Goal: Task Accomplishment & Management: Use online tool/utility

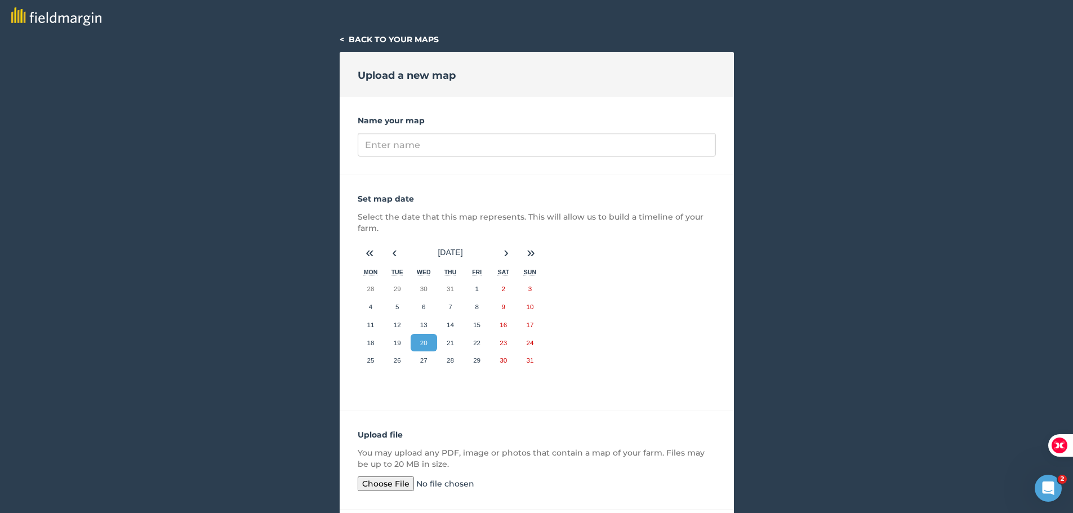
click at [387, 37] on link "< Back to your maps" at bounding box center [389, 39] width 99 height 10
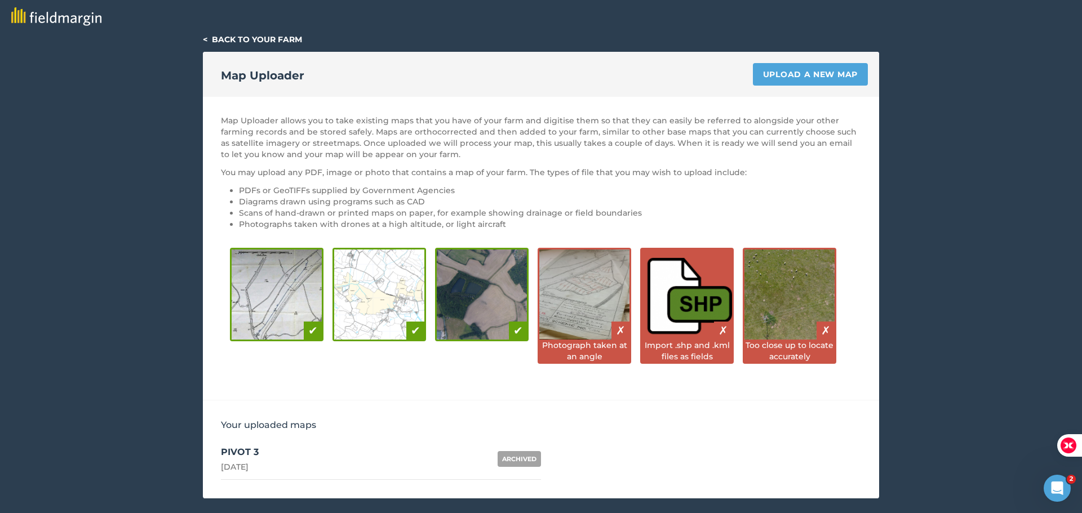
click at [363, 455] on link "PIVOT 3 [DATE] ARCHIVED" at bounding box center [381, 459] width 320 height 41
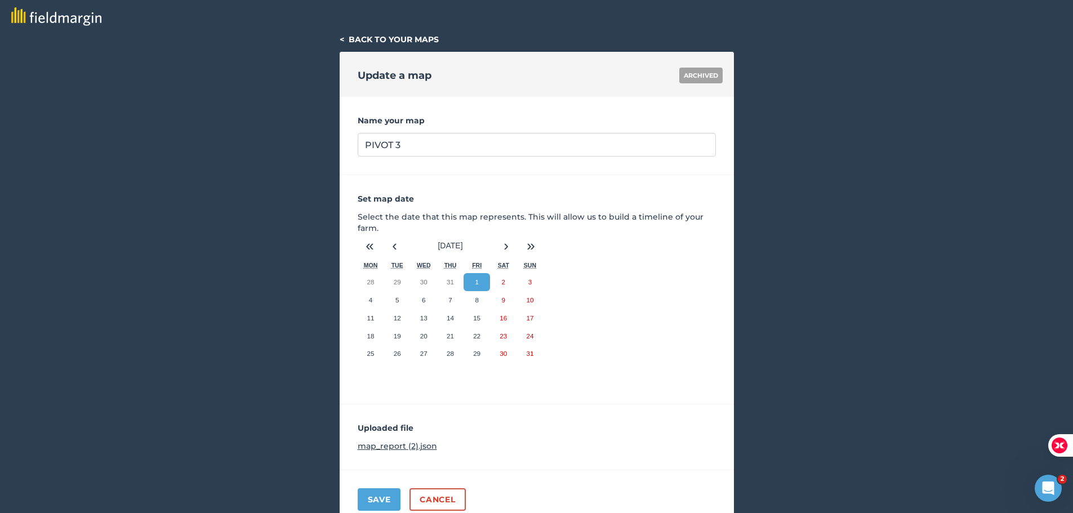
click at [396, 39] on link "< Back to your maps" at bounding box center [389, 39] width 99 height 10
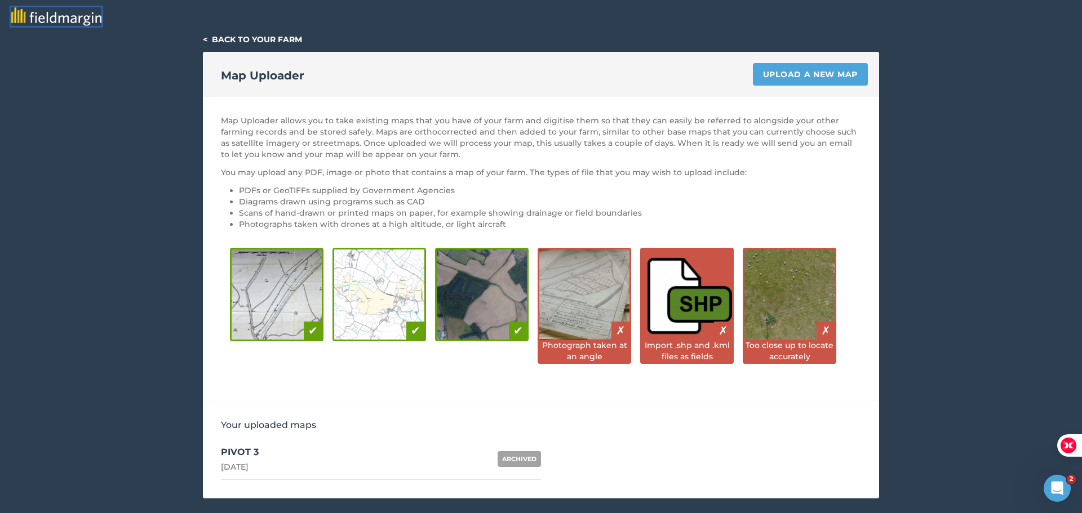
click at [68, 16] on img at bounding box center [56, 16] width 90 height 19
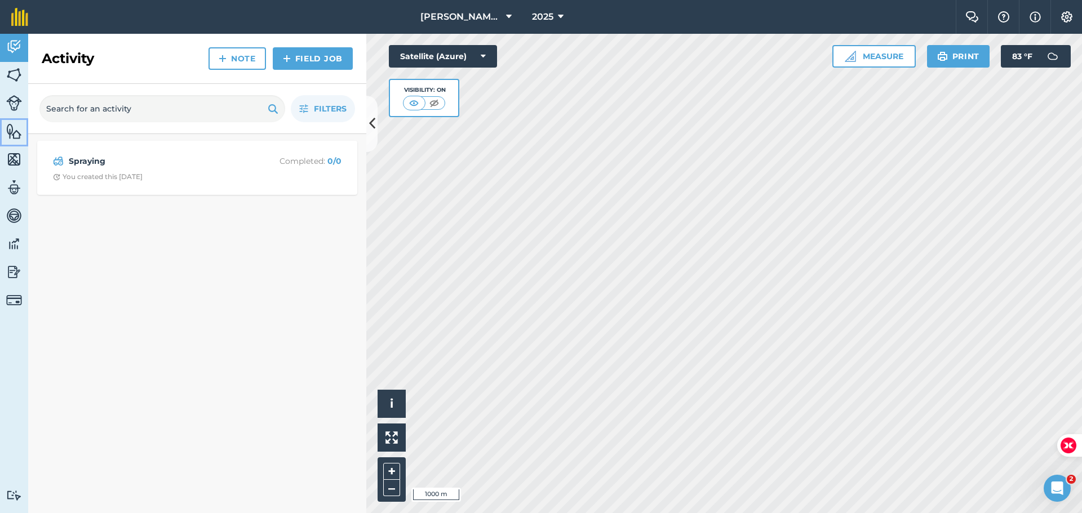
click at [14, 123] on img at bounding box center [14, 131] width 16 height 17
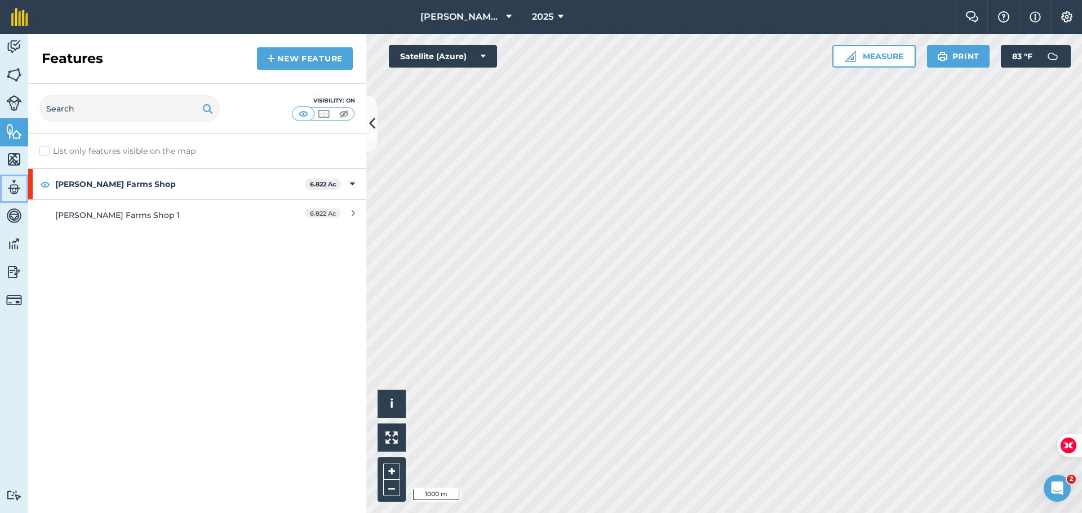
click at [14, 193] on img at bounding box center [14, 187] width 16 height 17
select select "MEMBER"
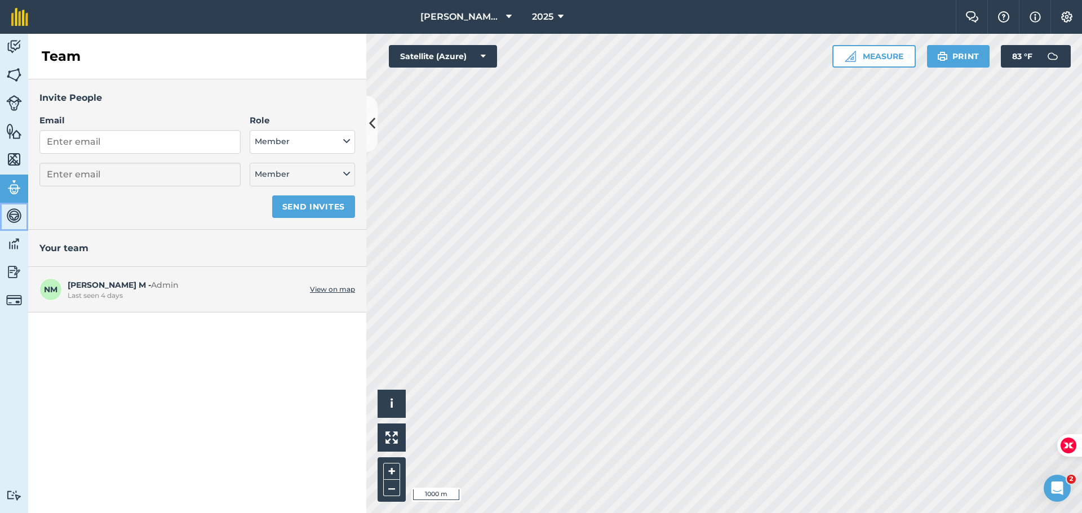
click at [15, 216] on img at bounding box center [14, 215] width 16 height 17
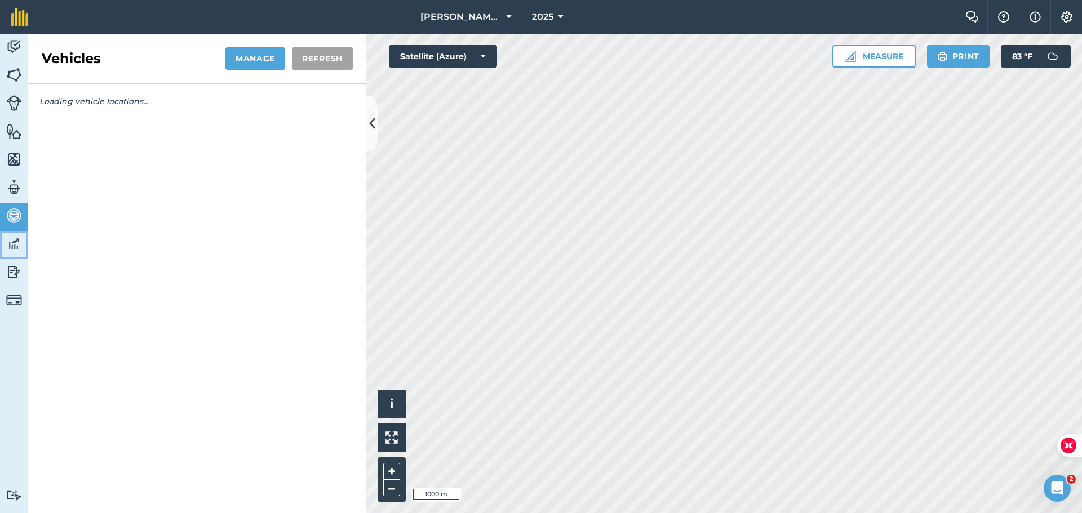
click at [14, 243] on img at bounding box center [14, 244] width 16 height 17
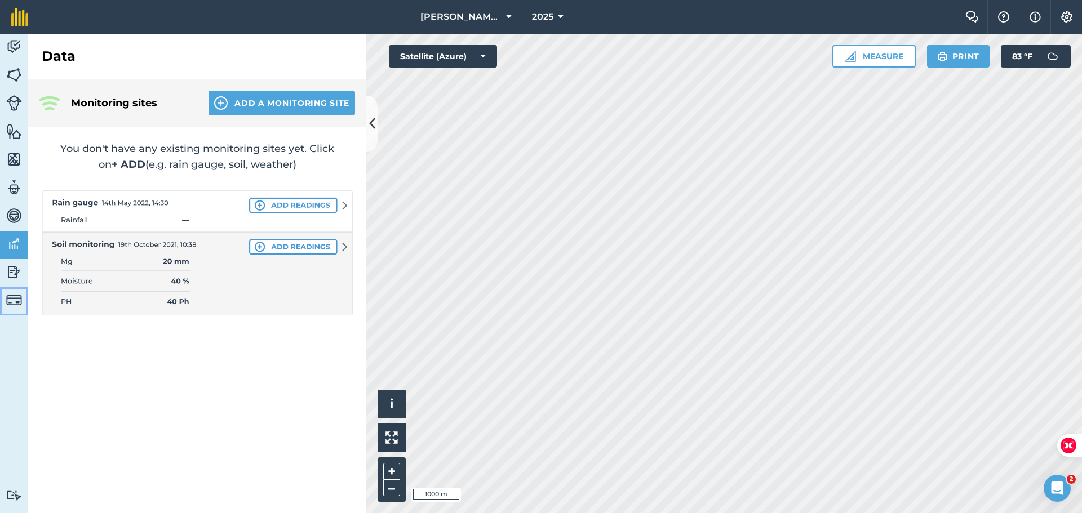
click at [14, 301] on img at bounding box center [14, 300] width 16 height 16
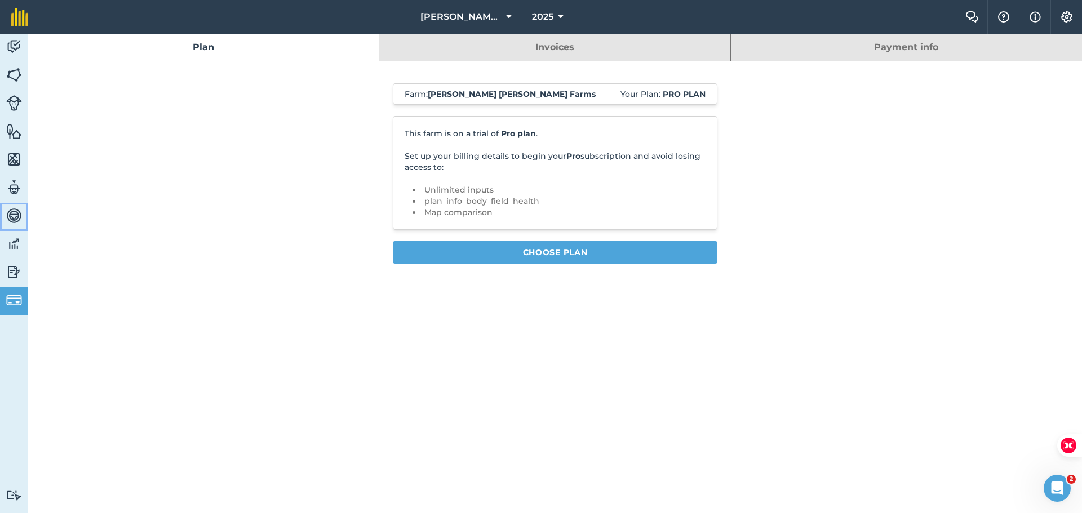
click at [15, 214] on img at bounding box center [14, 215] width 16 height 17
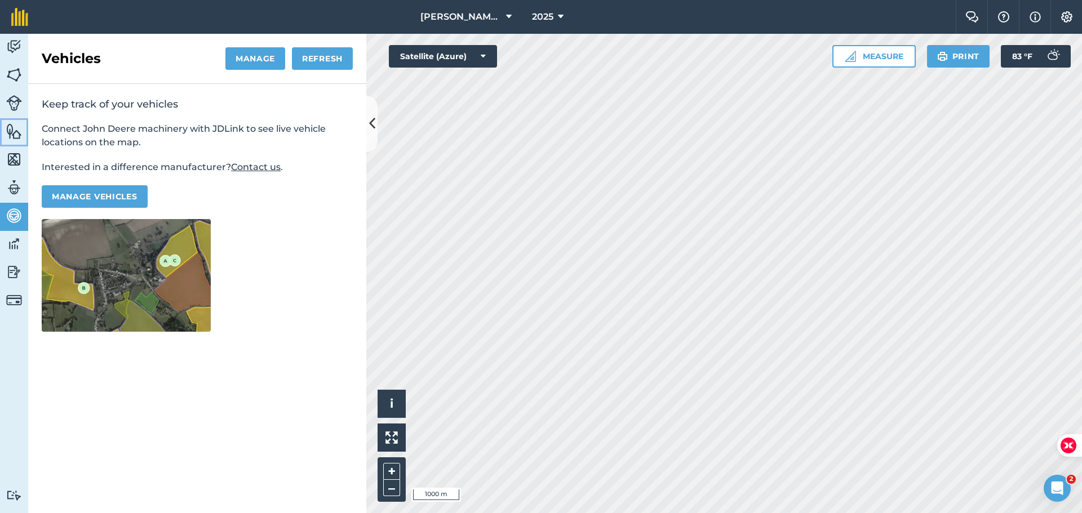
click at [10, 132] on img at bounding box center [14, 131] width 16 height 17
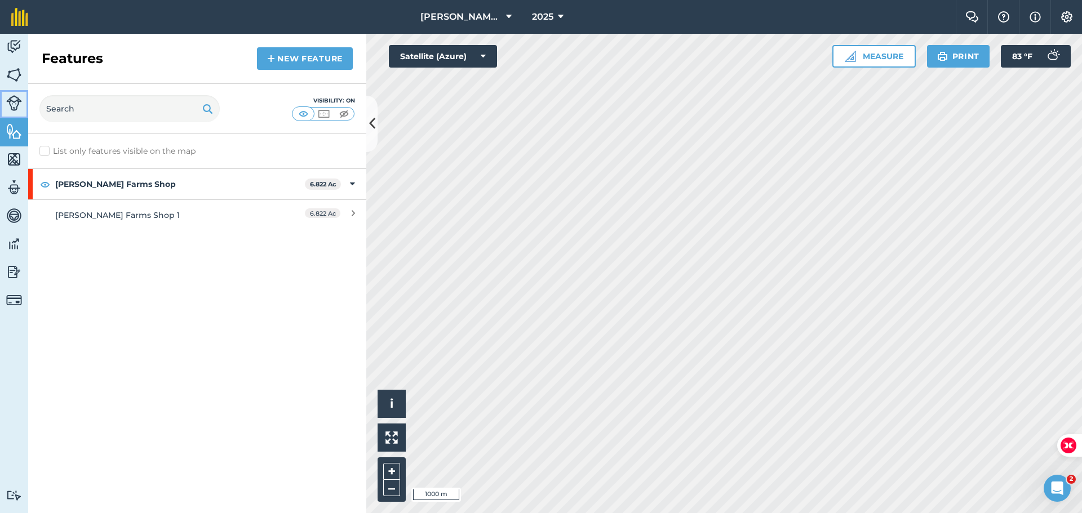
click at [14, 103] on img at bounding box center [14, 103] width 16 height 16
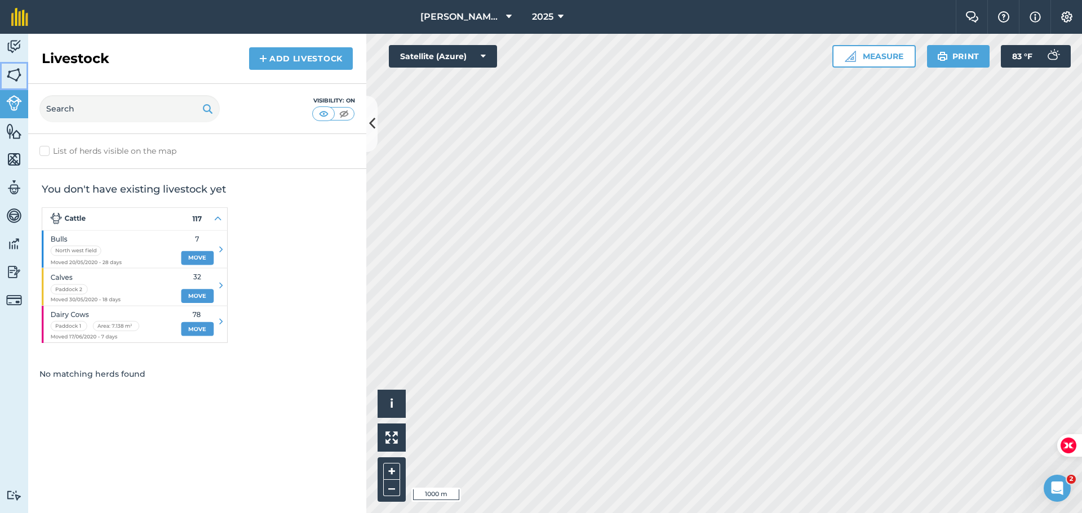
click at [12, 77] on img at bounding box center [14, 74] width 16 height 17
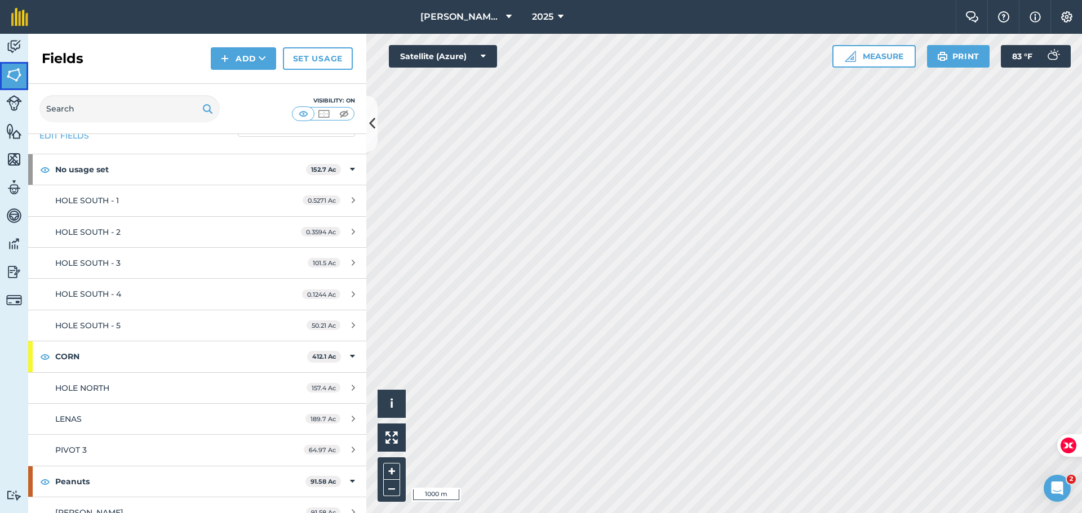
scroll to position [47, 0]
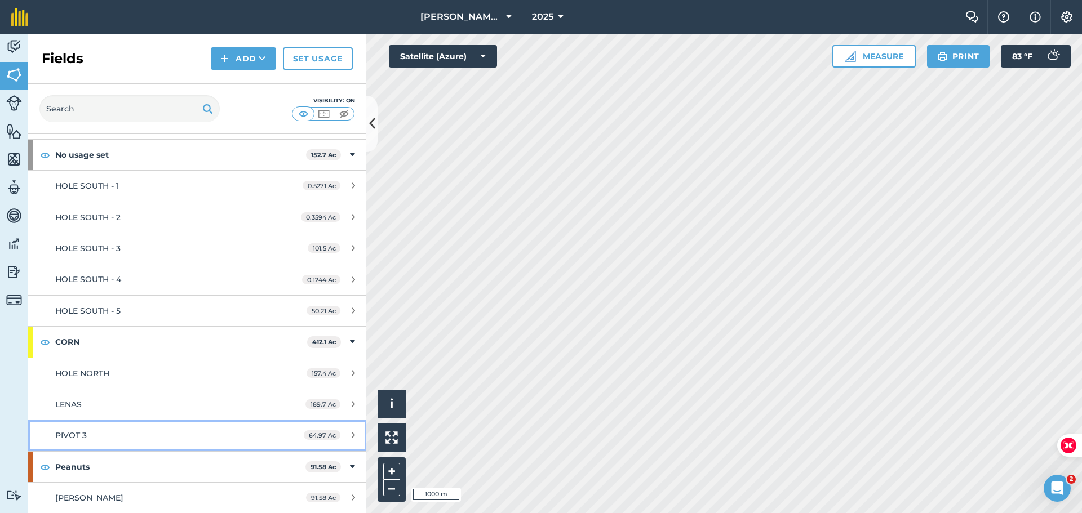
click at [304, 434] on span "64.97 Ac" at bounding box center [322, 435] width 37 height 10
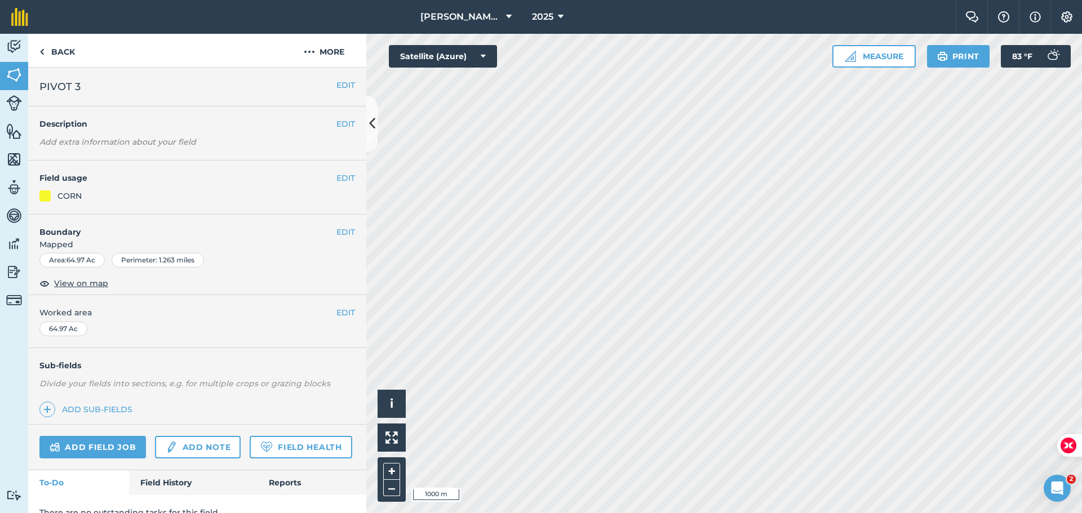
scroll to position [48, 0]
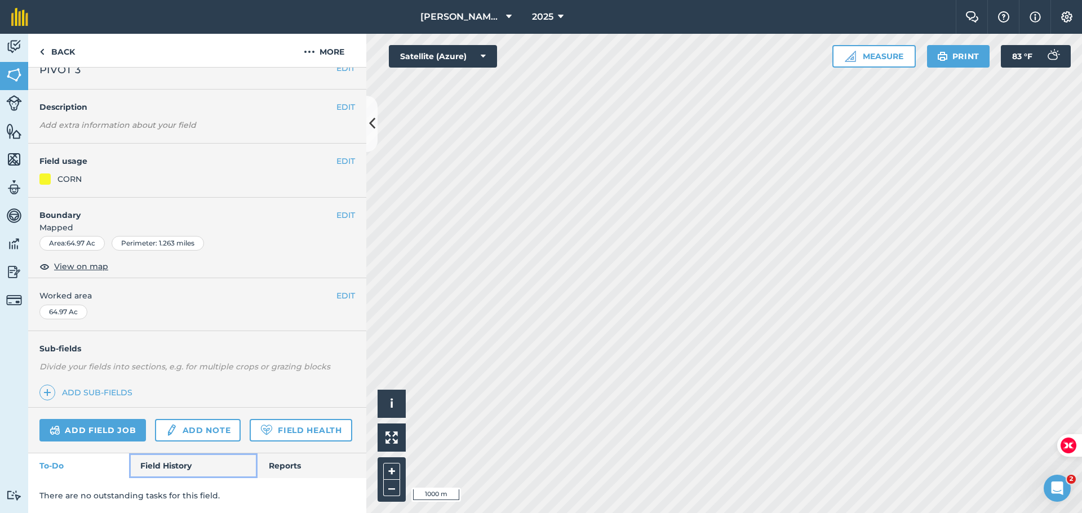
click at [159, 462] on link "Field History" at bounding box center [193, 466] width 128 height 25
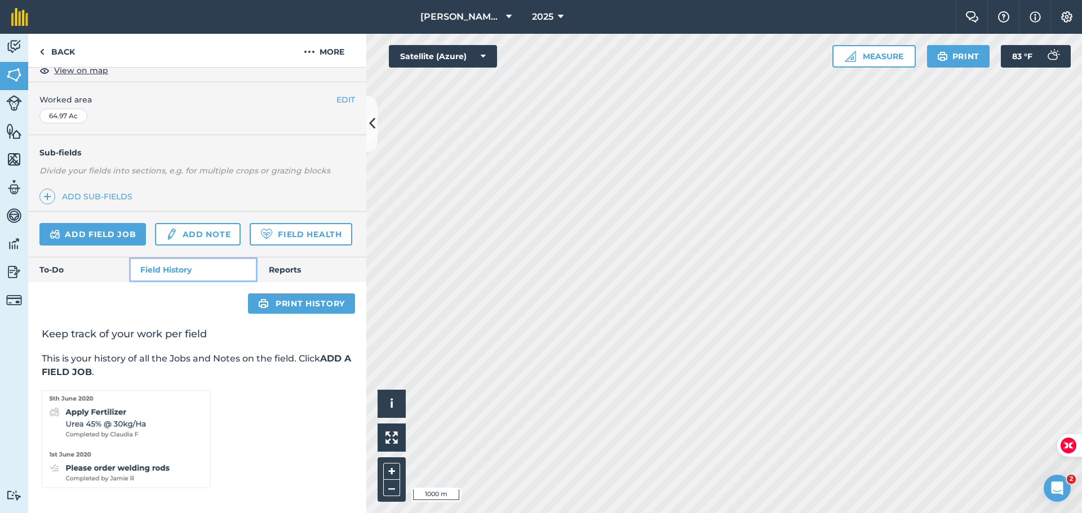
scroll to position [245, 0]
click at [290, 259] on link "Reports" at bounding box center [311, 269] width 109 height 25
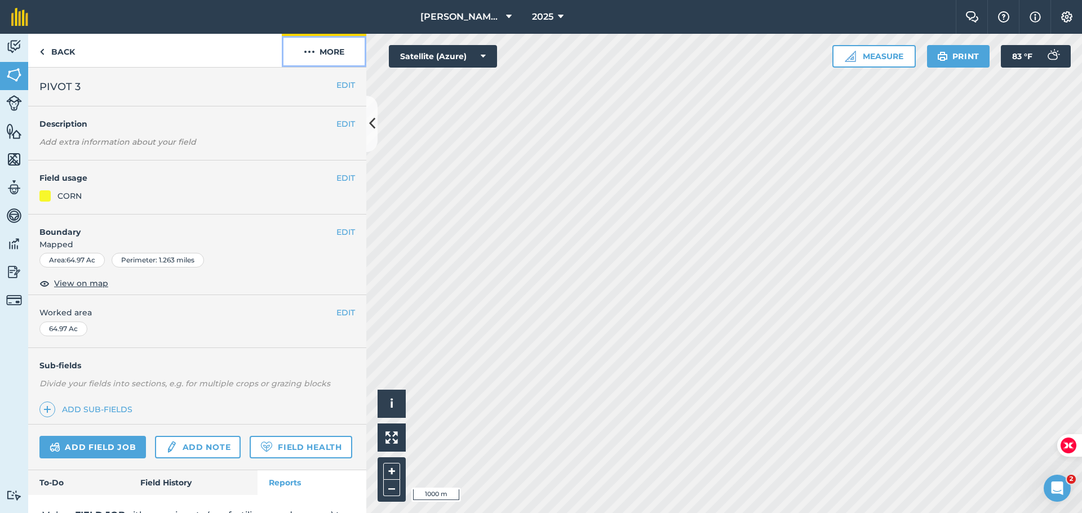
click at [309, 47] on img at bounding box center [309, 52] width 11 height 14
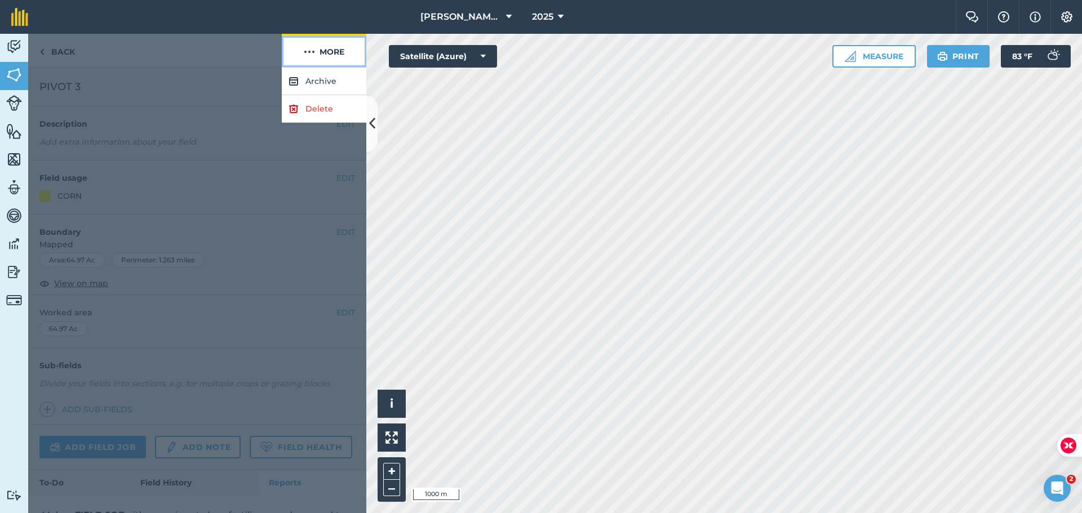
click at [309, 47] on img at bounding box center [309, 52] width 11 height 14
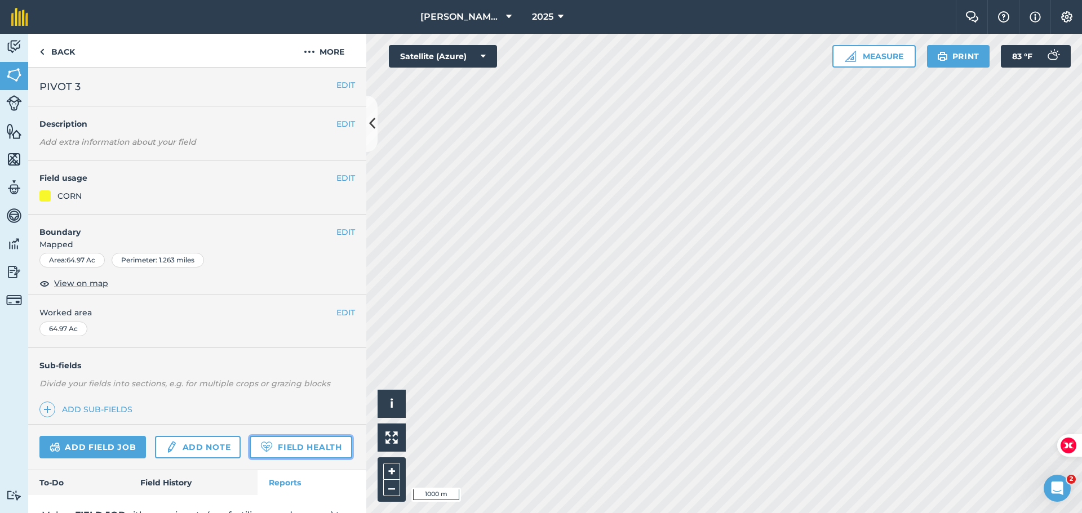
click at [250, 459] on link "Field Health" at bounding box center [301, 447] width 102 height 23
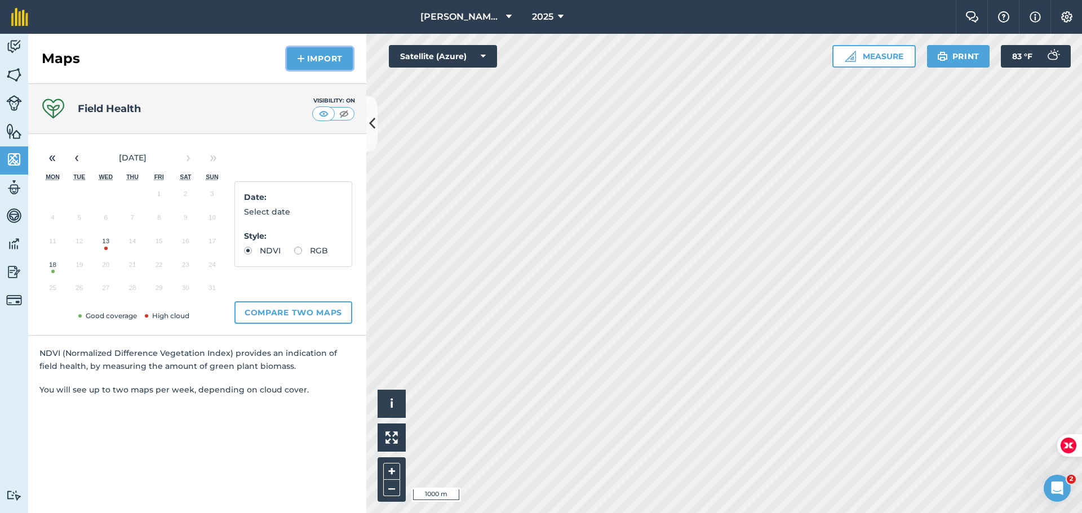
click at [322, 53] on button "Import" at bounding box center [320, 58] width 66 height 23
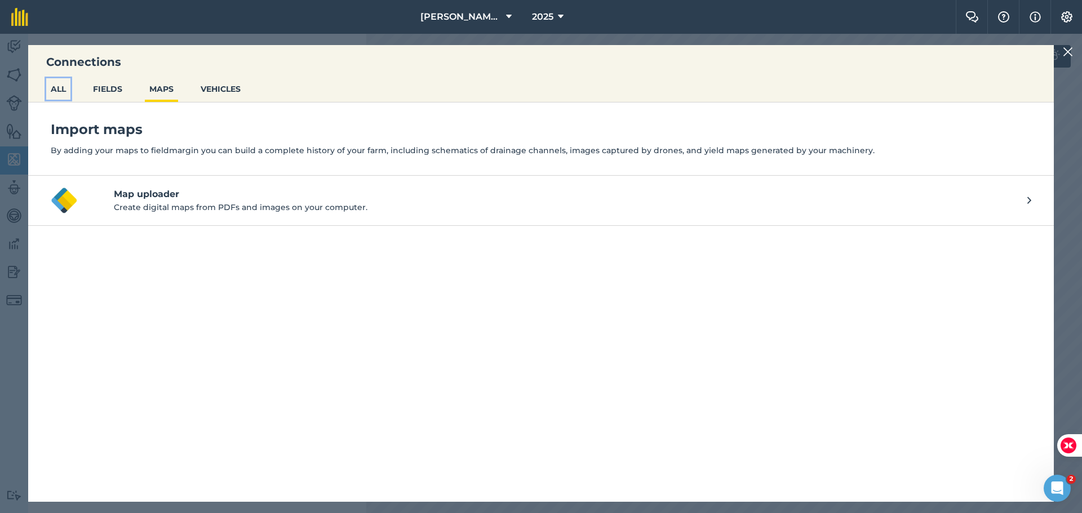
click at [60, 87] on button "ALL" at bounding box center [58, 88] width 24 height 21
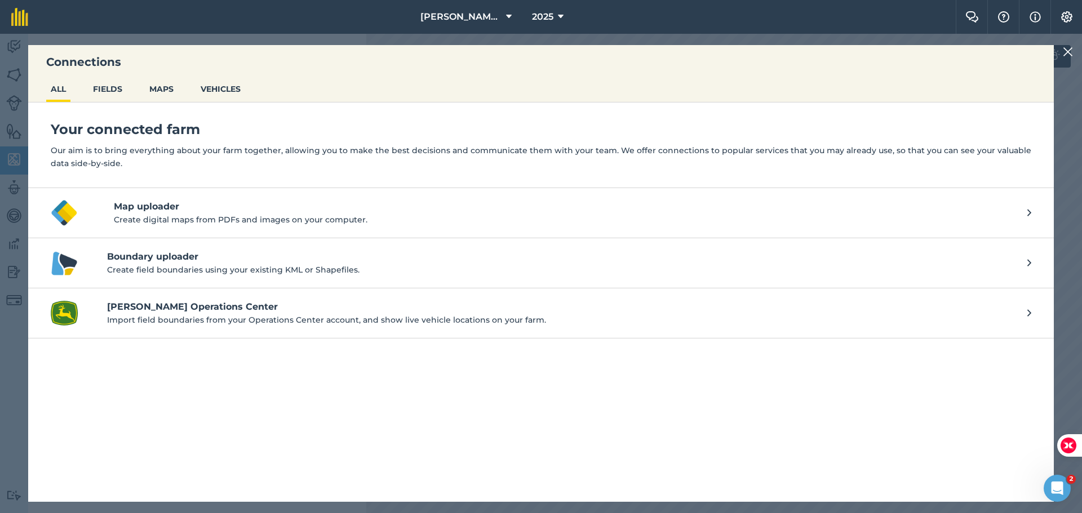
click at [179, 319] on p "Import field boundaries from your Operations Center account, and show live vehi…" at bounding box center [561, 320] width 909 height 12
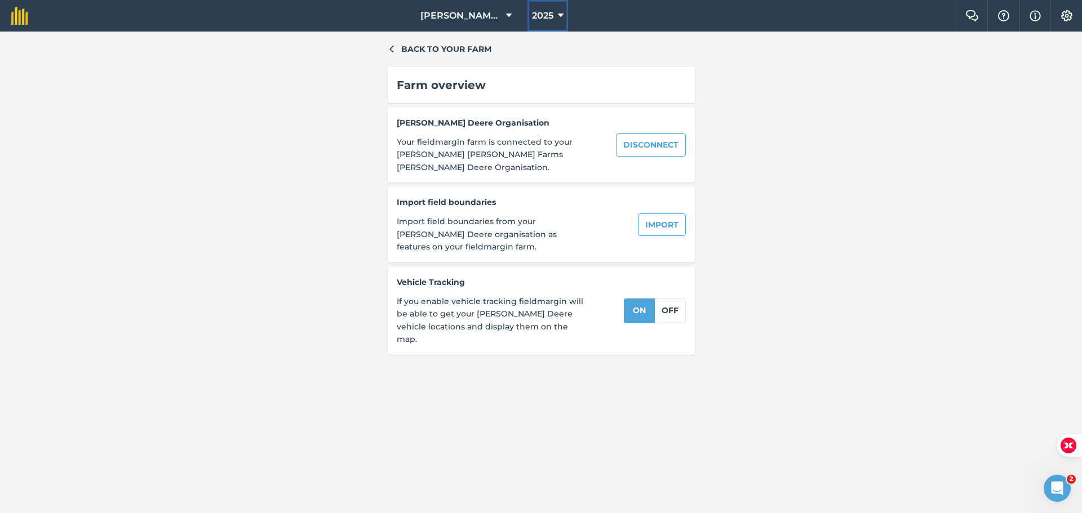
click at [560, 12] on icon at bounding box center [561, 16] width 6 height 14
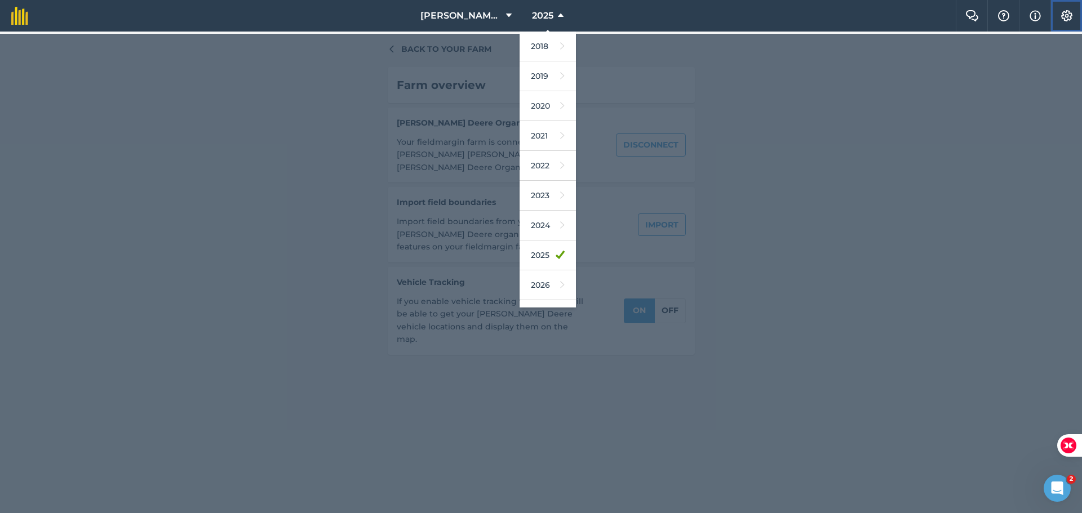
click at [1062, 8] on button "Settings" at bounding box center [1066, 16] width 32 height 32
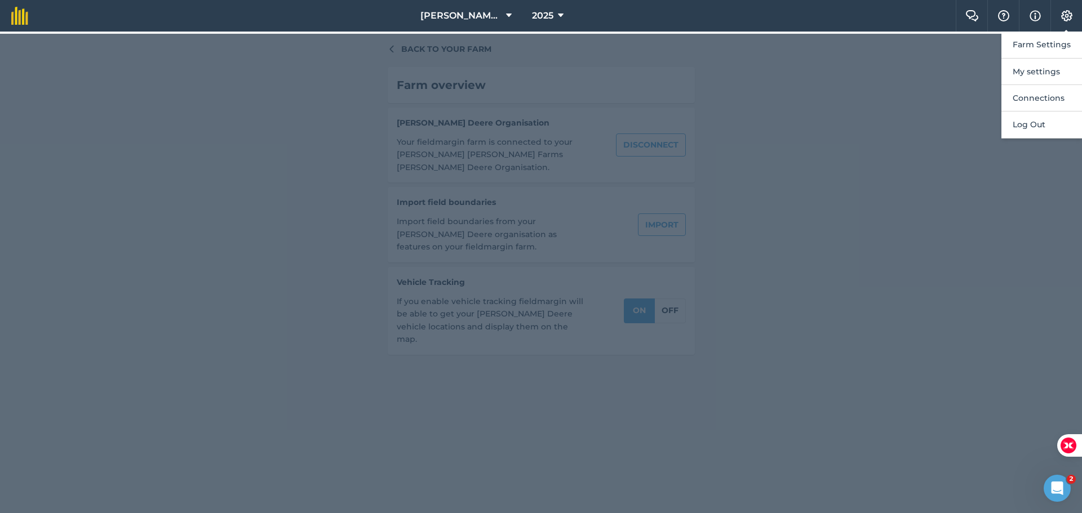
click at [812, 71] on div at bounding box center [541, 273] width 1082 height 479
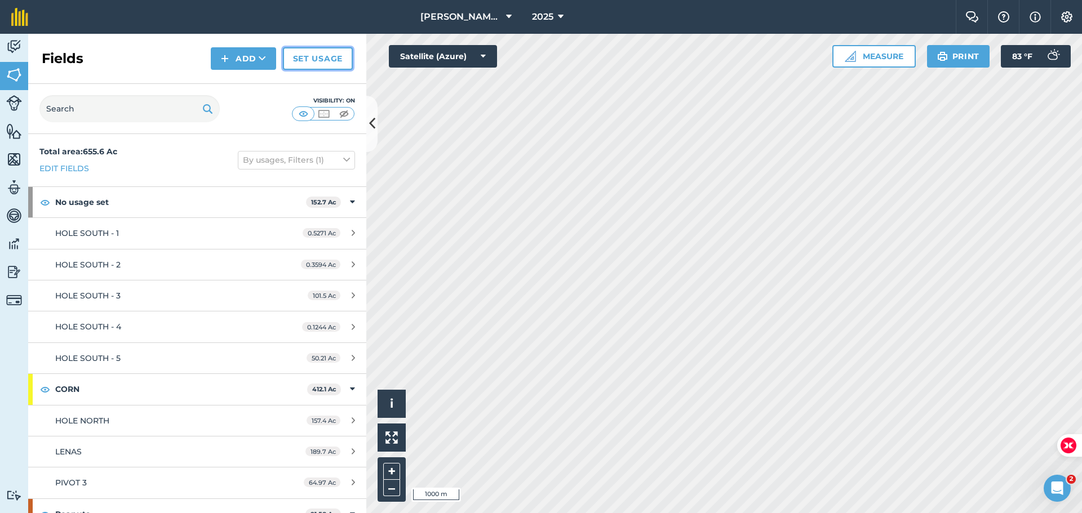
click at [332, 52] on link "Set usage" at bounding box center [318, 58] width 70 height 23
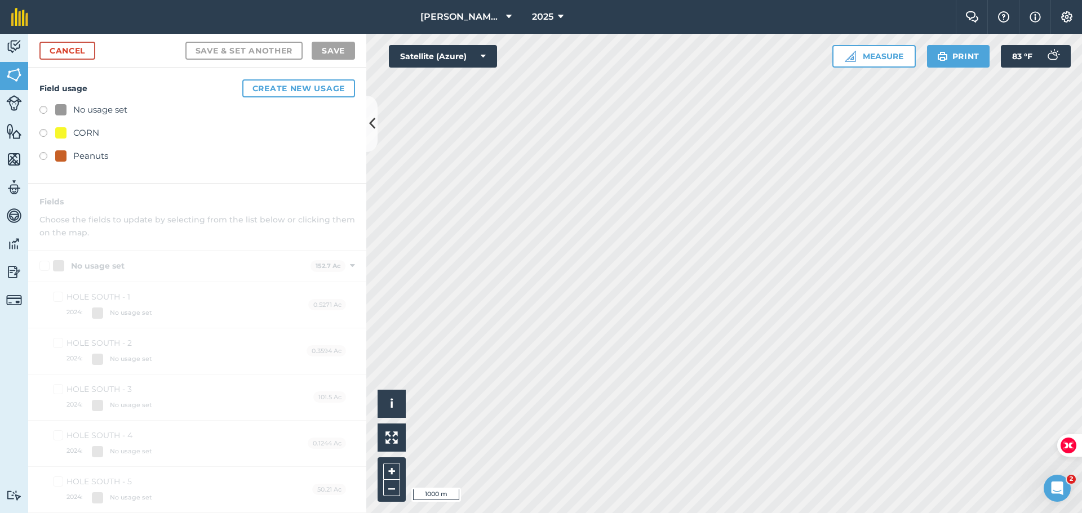
click at [42, 135] on label at bounding box center [47, 134] width 16 height 11
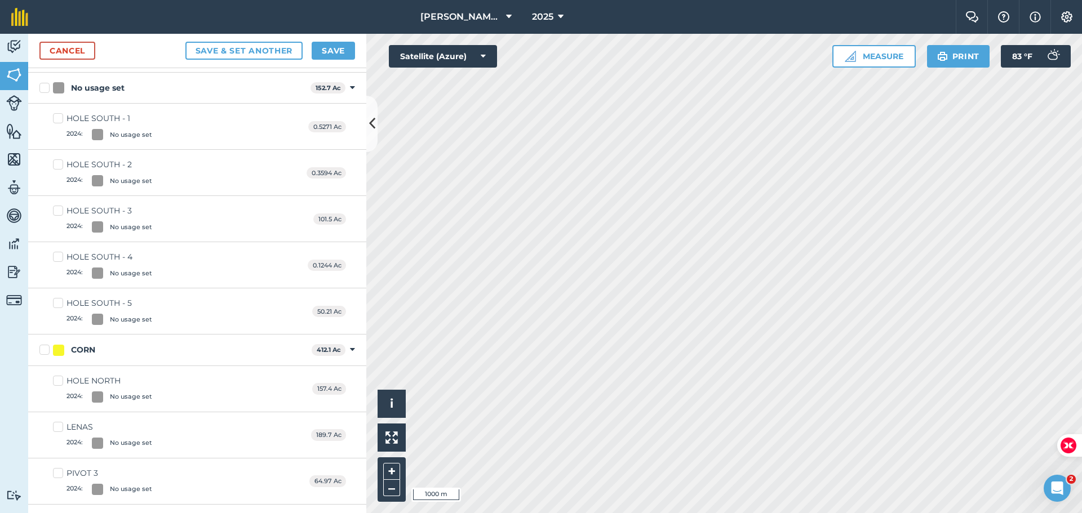
scroll to position [185, 0]
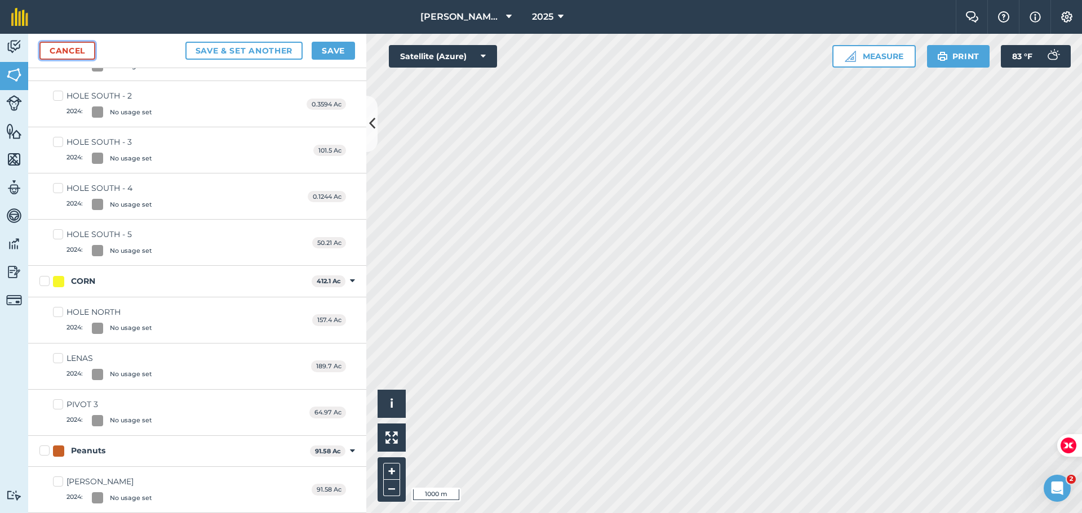
click at [69, 59] on link "Cancel" at bounding box center [67, 51] width 56 height 18
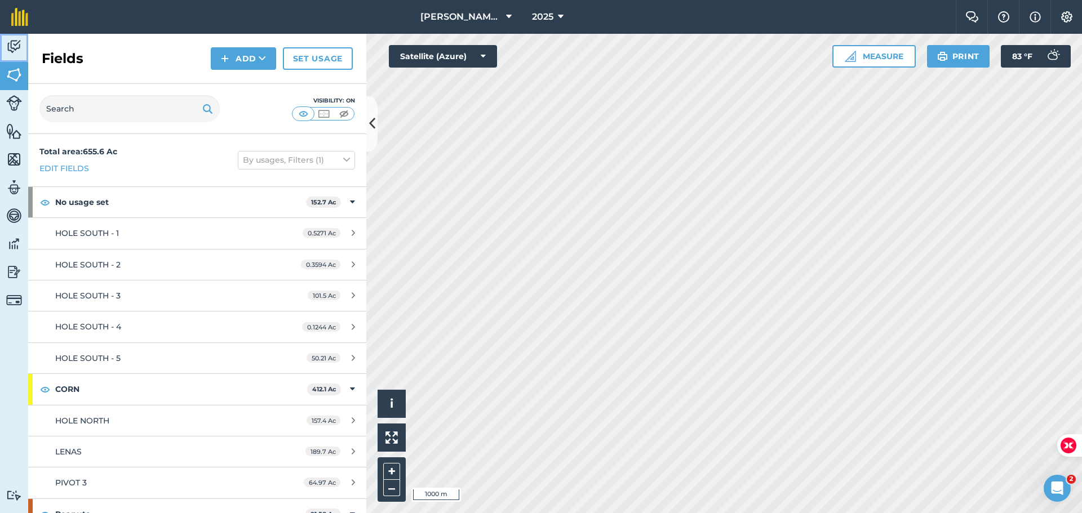
click at [15, 47] on img at bounding box center [14, 46] width 16 height 17
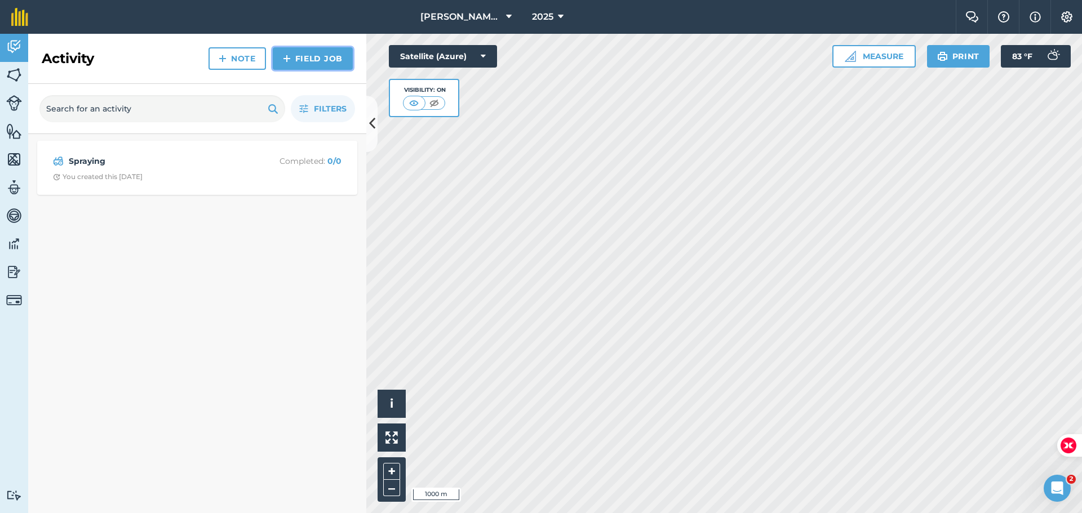
click at [299, 64] on link "Field Job" at bounding box center [313, 58] width 80 height 23
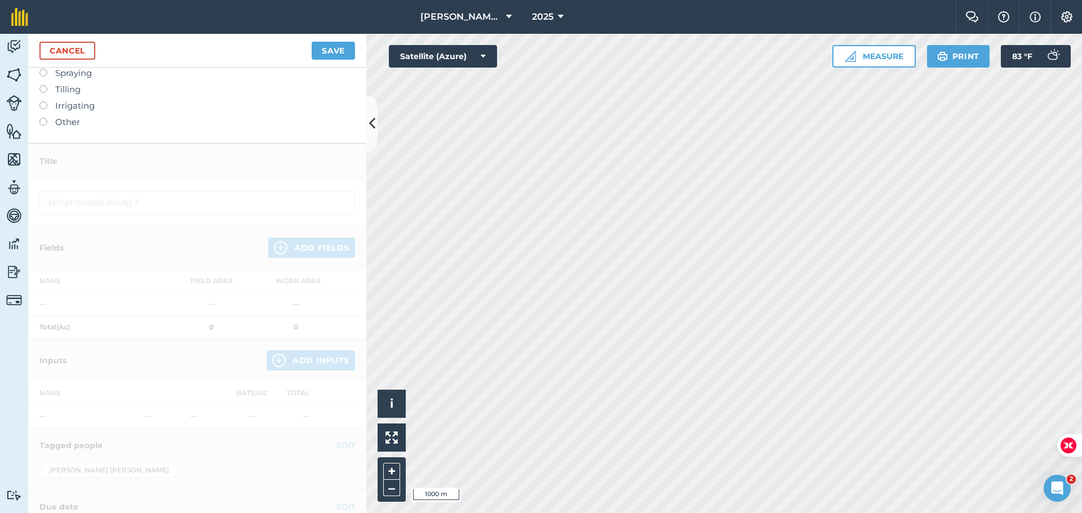
scroll to position [207, 0]
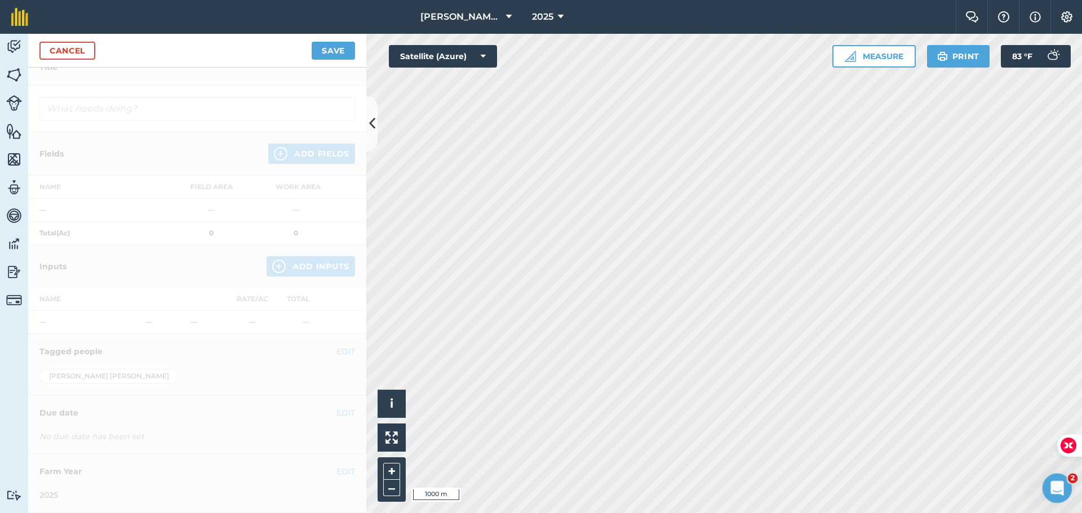
click at [1058, 483] on icon "Open Intercom Messenger" at bounding box center [1055, 487] width 19 height 19
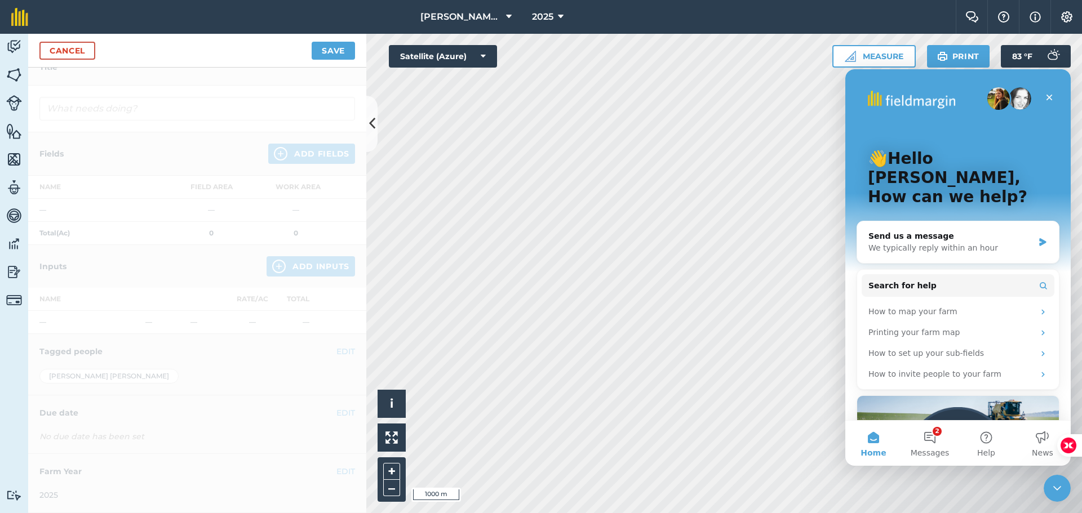
scroll to position [105, 0]
